Goal: Information Seeking & Learning: Check status

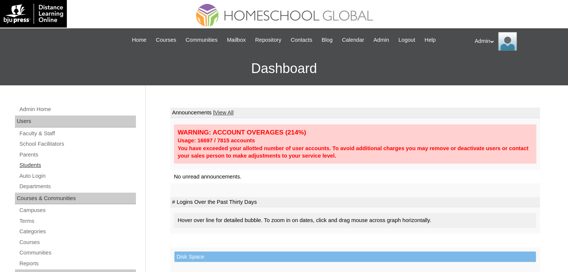
click at [31, 168] on link "Students" at bounding box center [77, 165] width 117 height 9
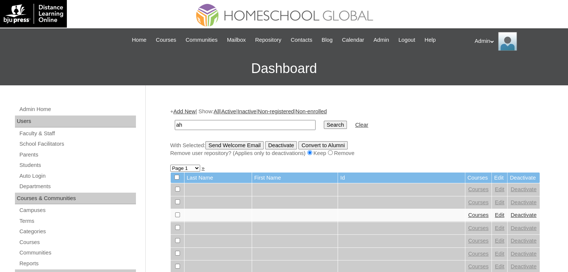
type input "a"
type input "T"
type input "[PERSON_NAME]"
click at [324, 124] on input "Search" at bounding box center [335, 125] width 23 height 8
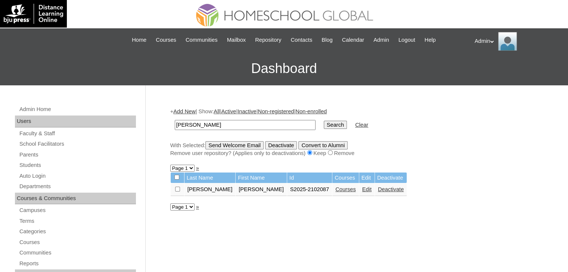
click at [335, 188] on link "Courses" at bounding box center [345, 190] width 21 height 6
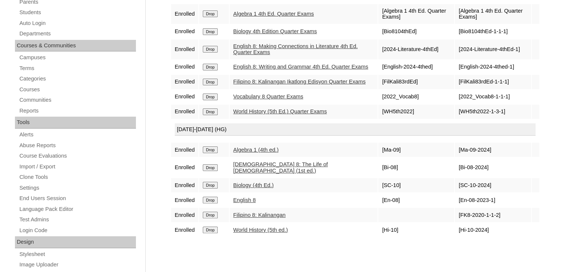
scroll to position [153, 0]
